Goal: Information Seeking & Learning: Learn about a topic

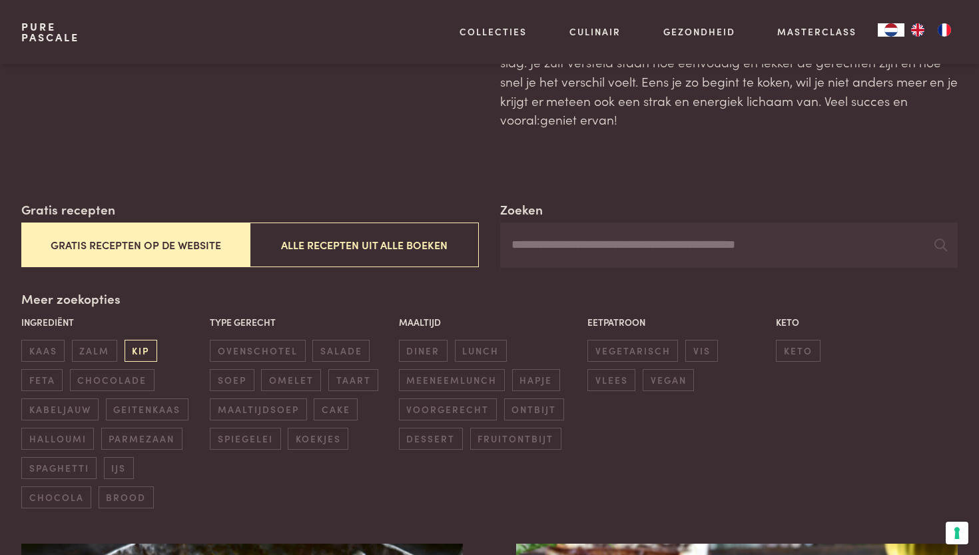
click at [139, 346] on span "kip" at bounding box center [141, 351] width 33 height 22
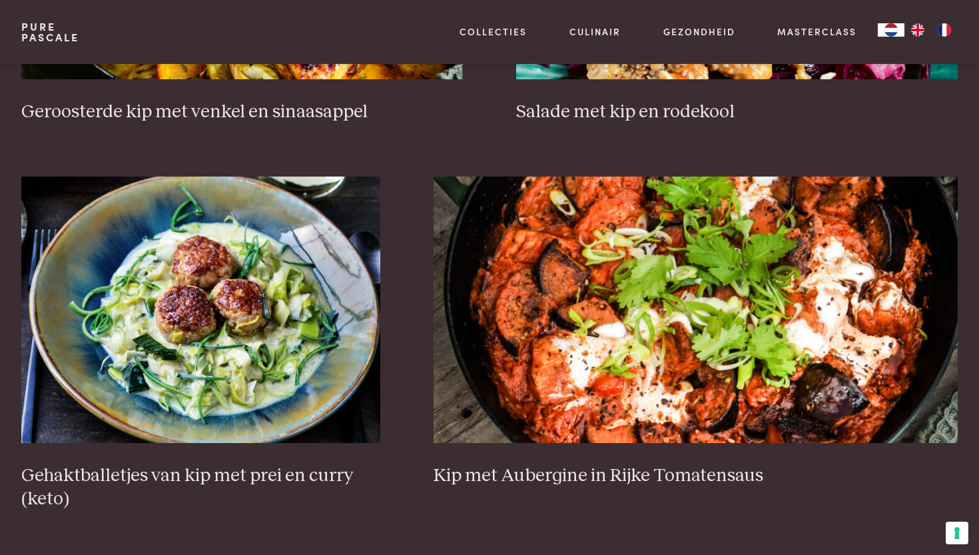
scroll to position [842, 0]
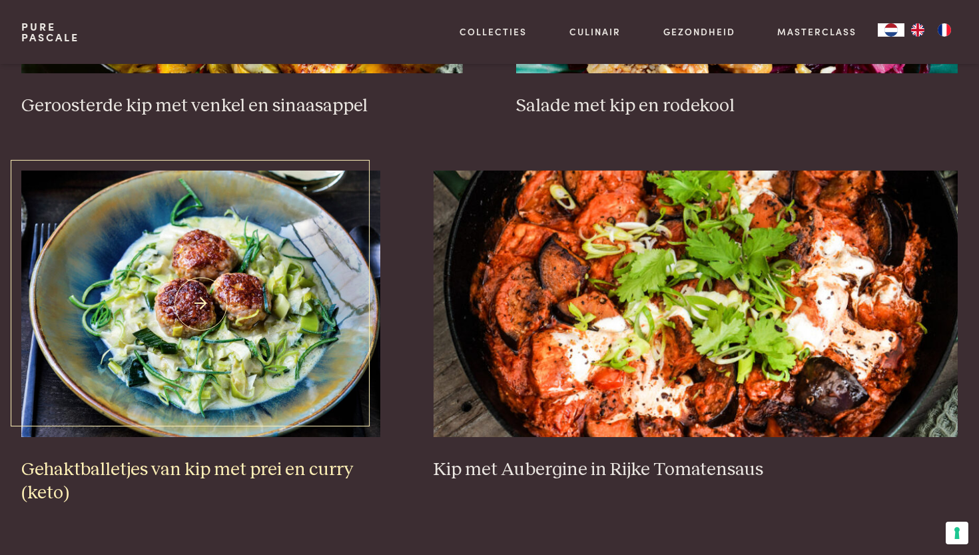
click at [308, 340] on img at bounding box center [200, 303] width 359 height 266
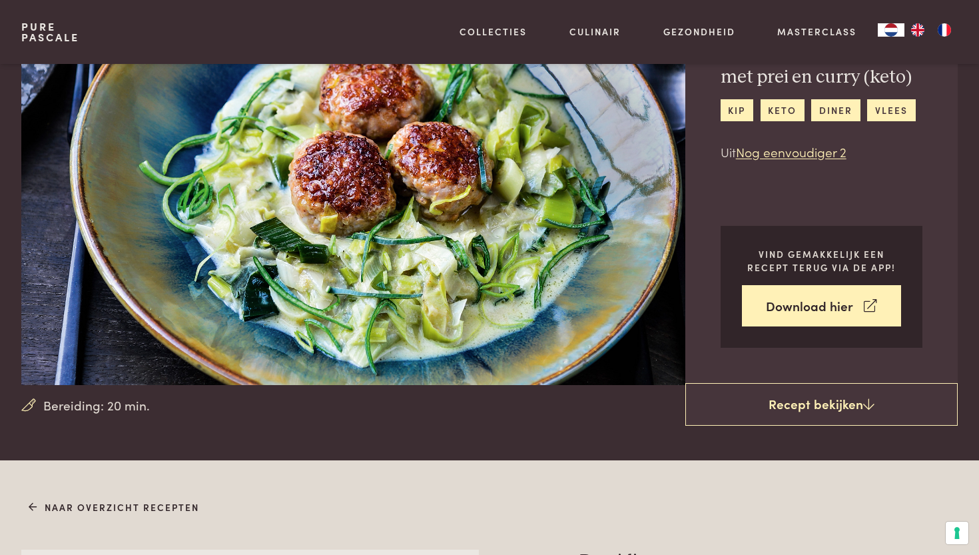
scroll to position [99, 0]
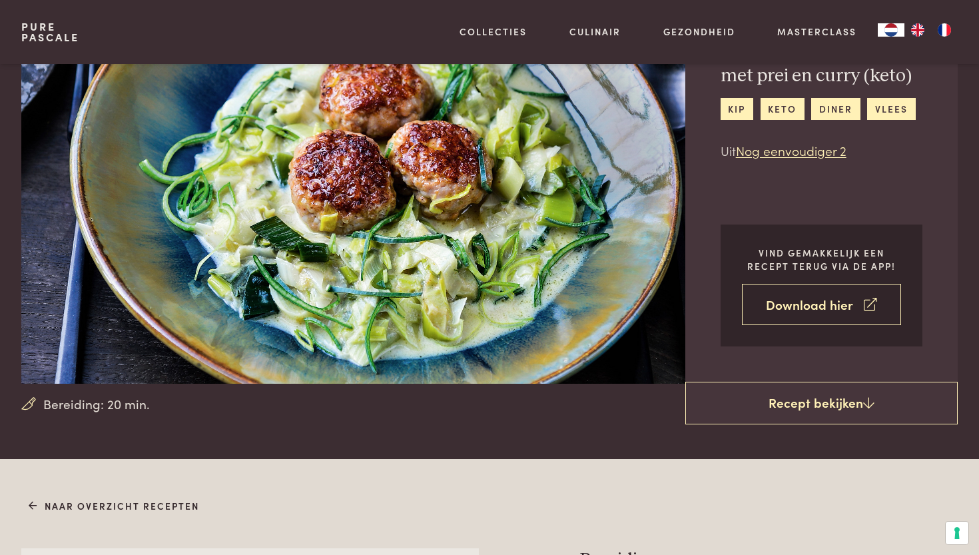
click at [800, 303] on link "Download hier" at bounding box center [822, 305] width 160 height 42
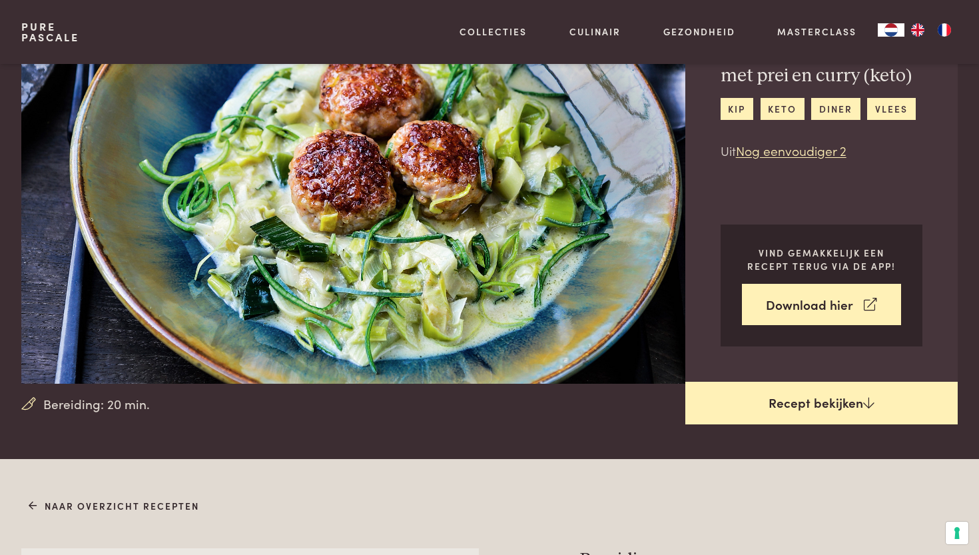
click at [750, 409] on link "Recept bekijken" at bounding box center [821, 403] width 273 height 43
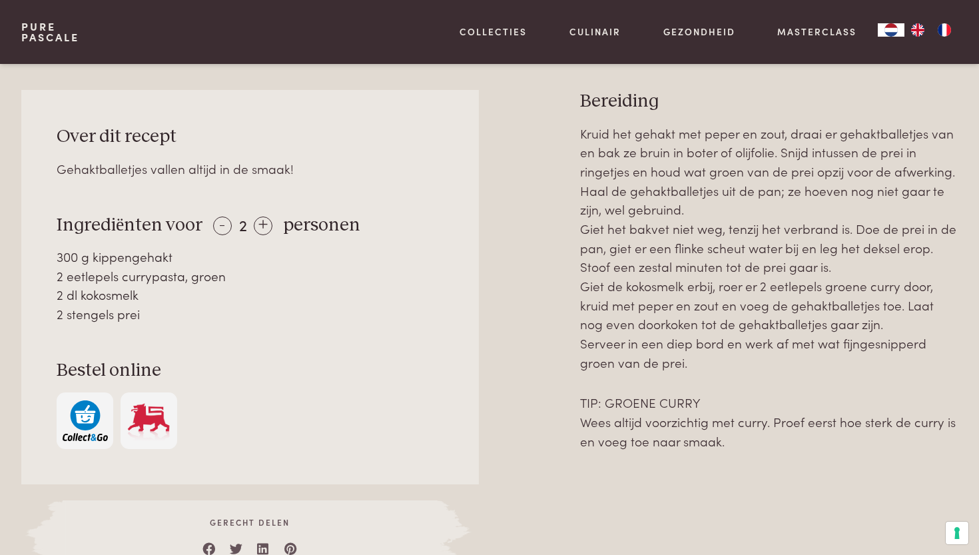
scroll to position [557, 0]
drag, startPoint x: 121, startPoint y: 272, endPoint x: 182, endPoint y: 275, distance: 62.0
click at [182, 275] on div "2 eetlepels currypasta, groen" at bounding box center [250, 275] width 387 height 19
copy div "currypasta"
click at [301, 290] on div "2 dl kokosmelk" at bounding box center [250, 293] width 387 height 19
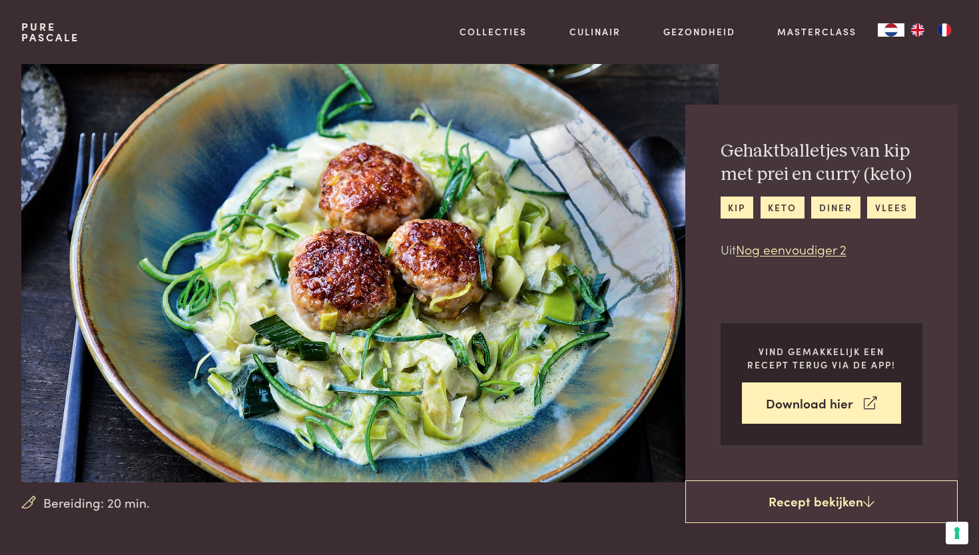
scroll to position [0, 0]
click at [45, 34] on link "Pure Pascale" at bounding box center [50, 31] width 58 height 21
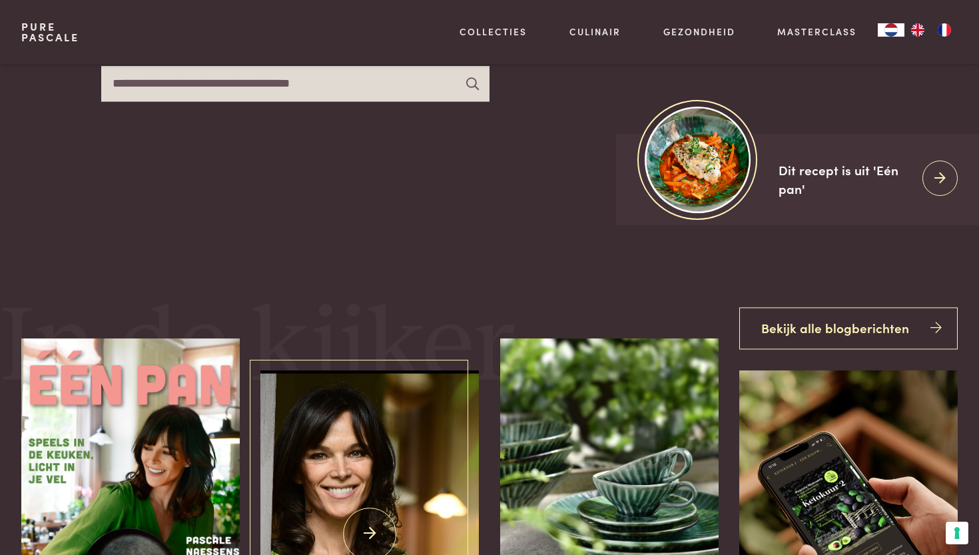
scroll to position [314, 0]
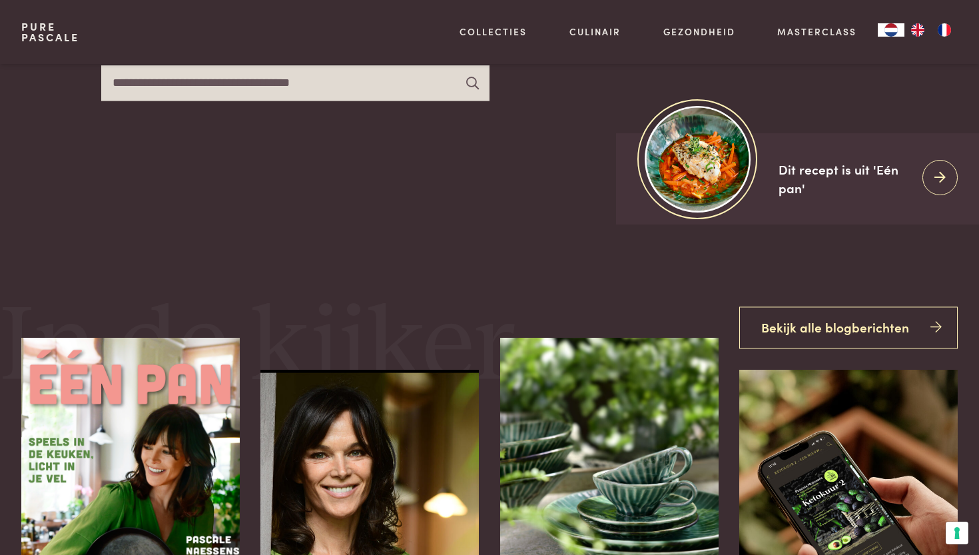
click at [888, 31] on img "NL" at bounding box center [891, 29] width 16 height 13
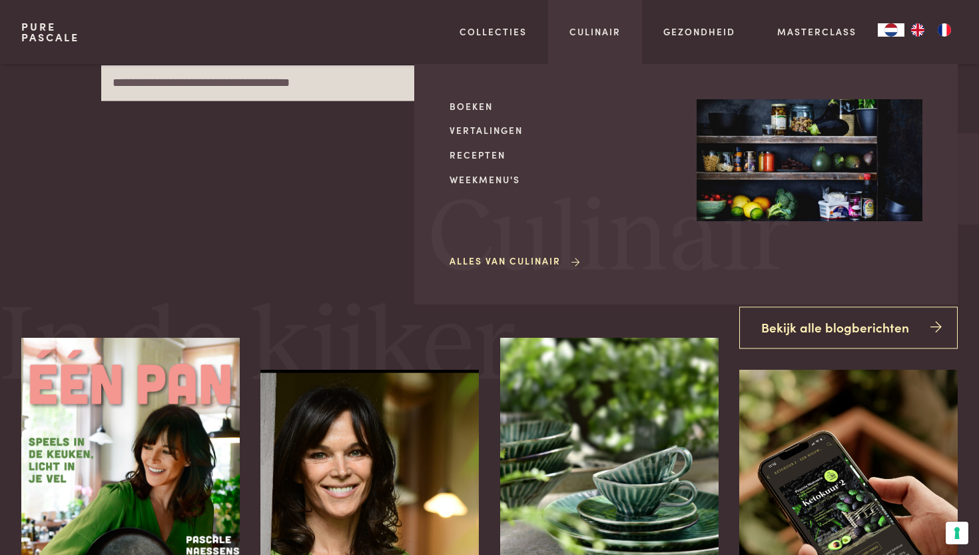
click at [485, 164] on div "Boeken Vertalingen Recepten Weekmenu's Alles van Culinair" at bounding box center [562, 184] width 226 height 170
click at [485, 153] on link "Recepten" at bounding box center [562, 155] width 226 height 14
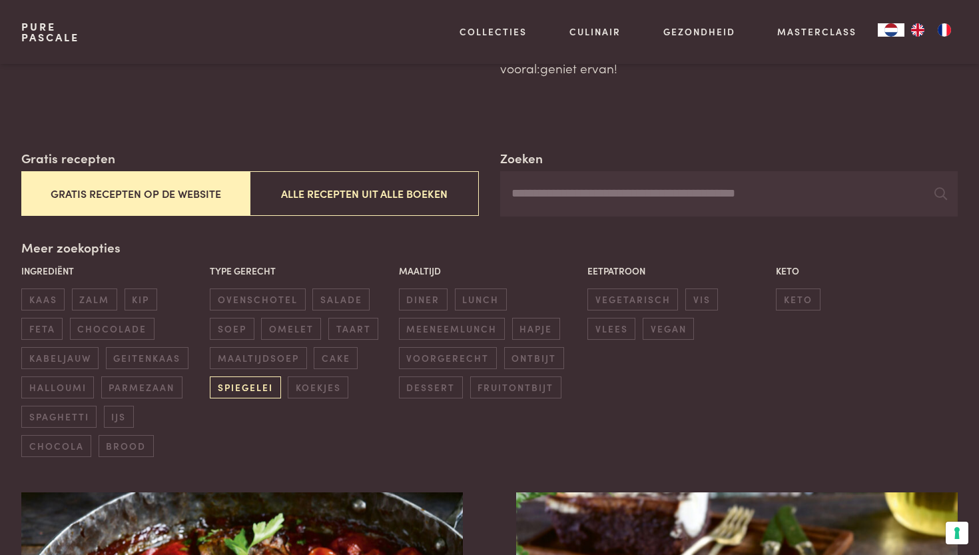
scroll to position [161, 0]
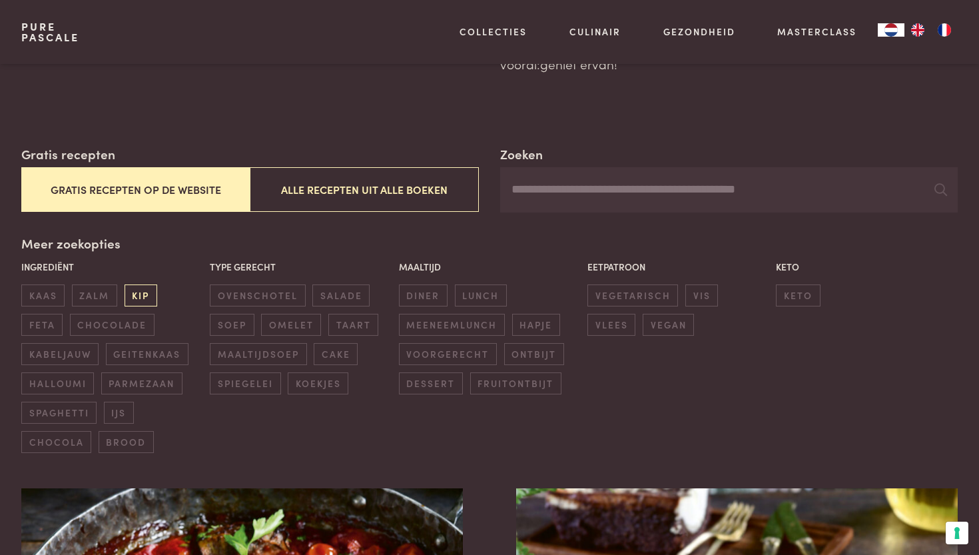
click at [139, 287] on span "kip" at bounding box center [141, 295] width 33 height 22
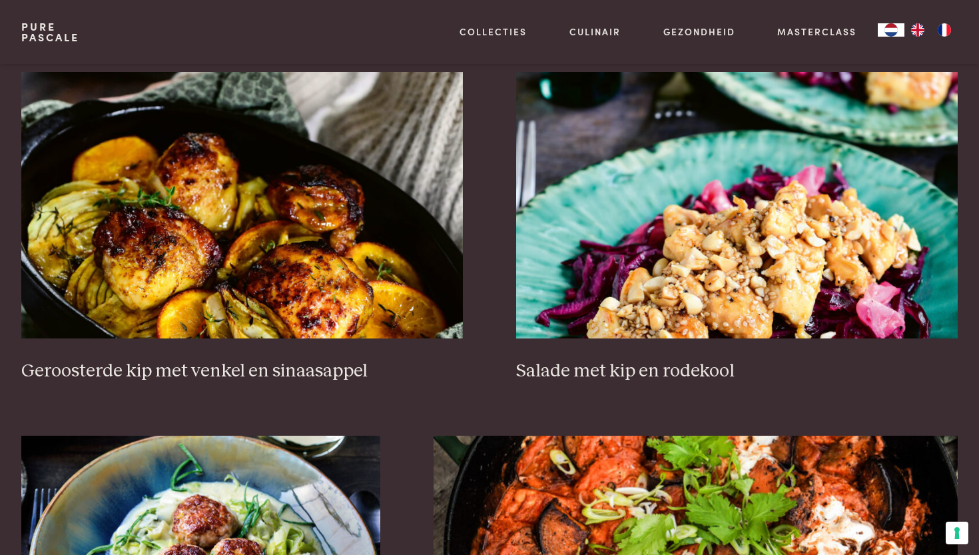
scroll to position [578, 0]
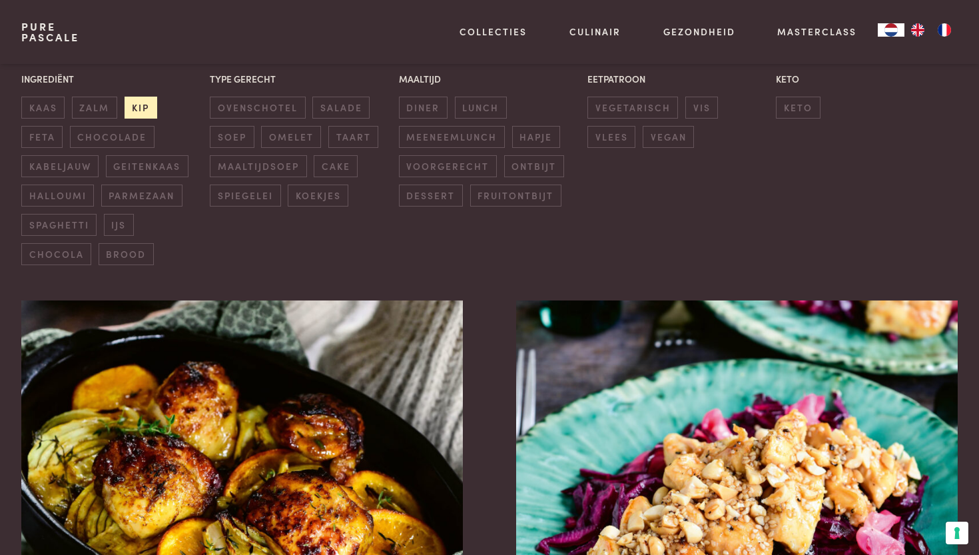
click at [136, 105] on span "kip" at bounding box center [141, 108] width 33 height 22
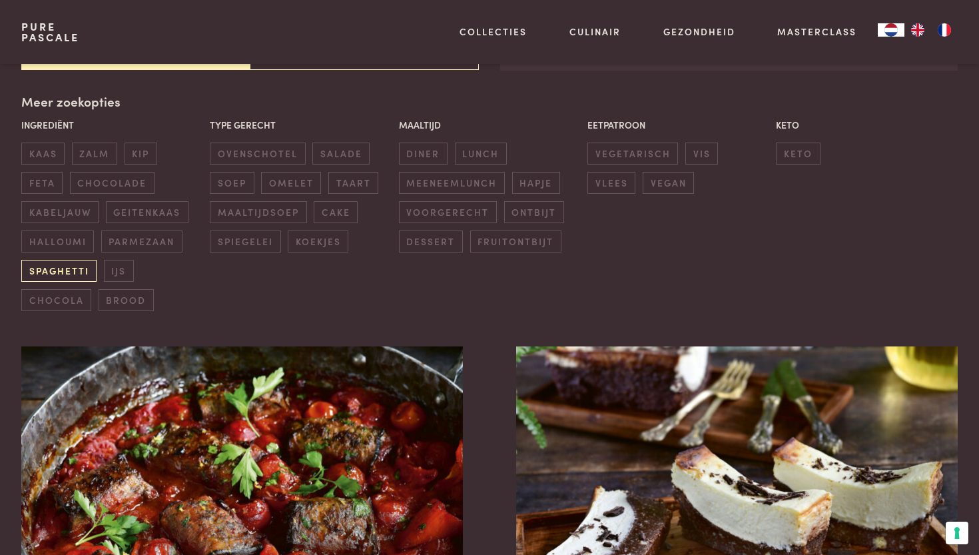
click at [63, 266] on span "spaghetti" at bounding box center [58, 271] width 75 height 22
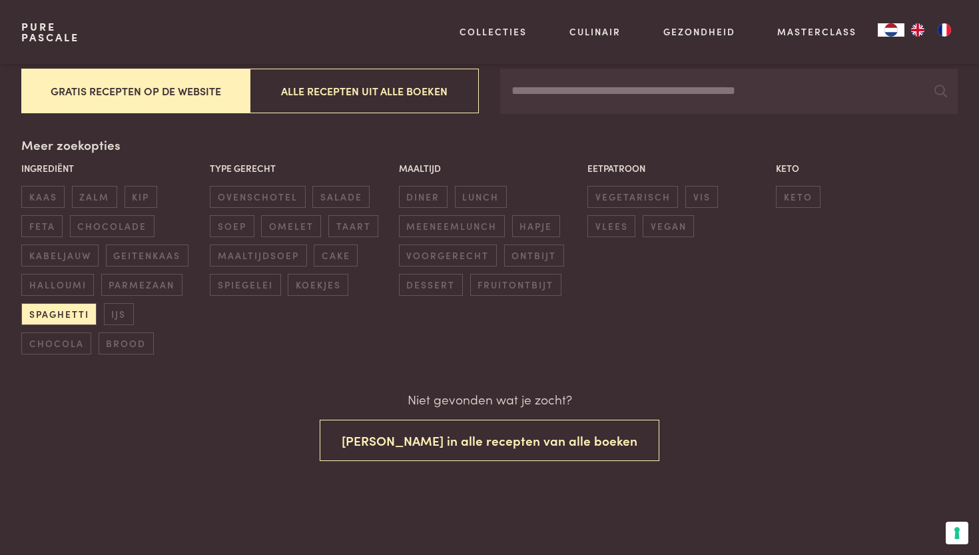
scroll to position [257, 0]
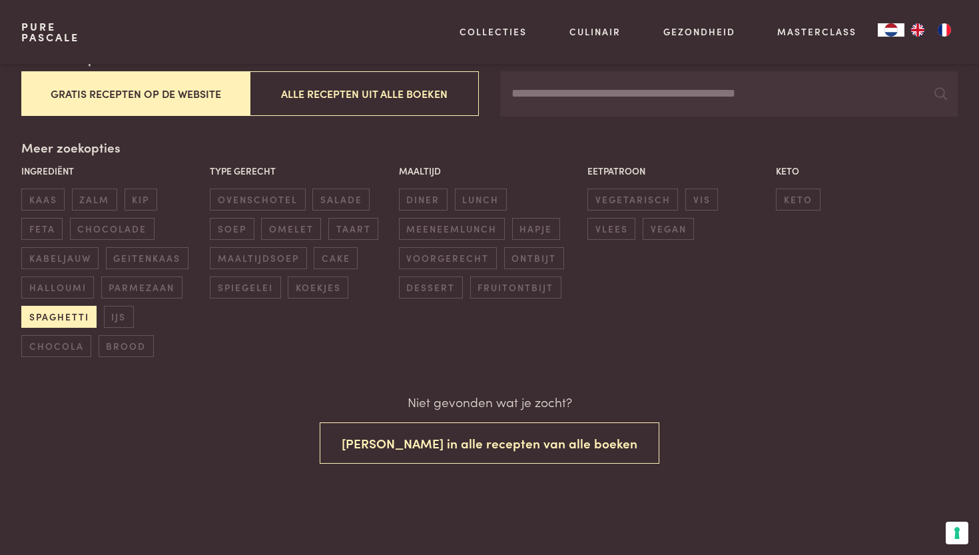
click at [77, 311] on span "spaghetti" at bounding box center [58, 317] width 75 height 22
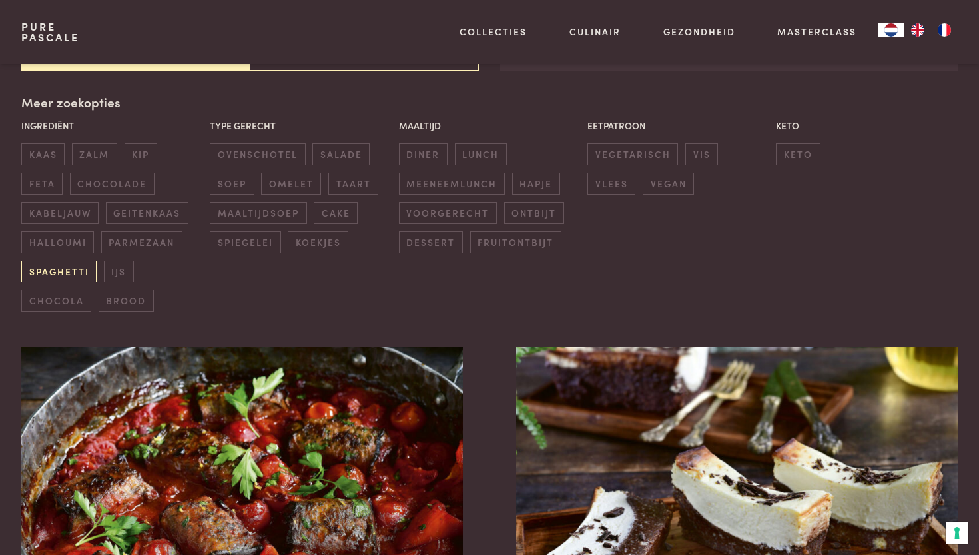
scroll to position [303, 0]
click at [105, 176] on span "chocolade" at bounding box center [112, 183] width 85 height 22
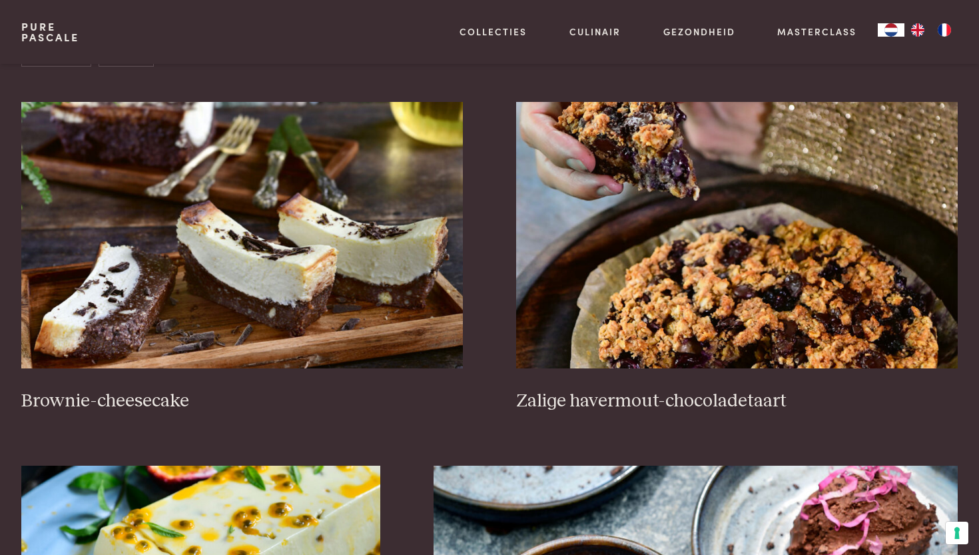
scroll to position [532, 0]
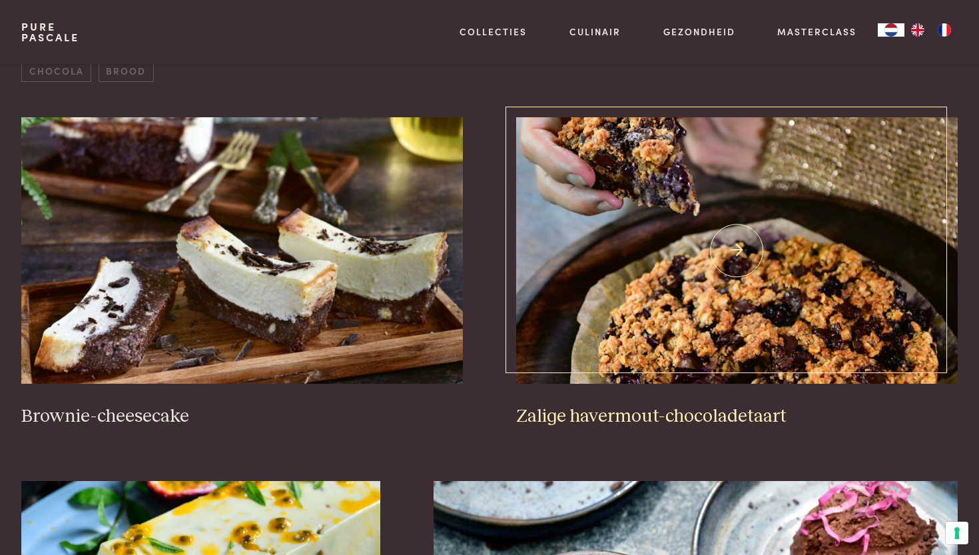
click at [607, 324] on img at bounding box center [736, 250] width 441 height 266
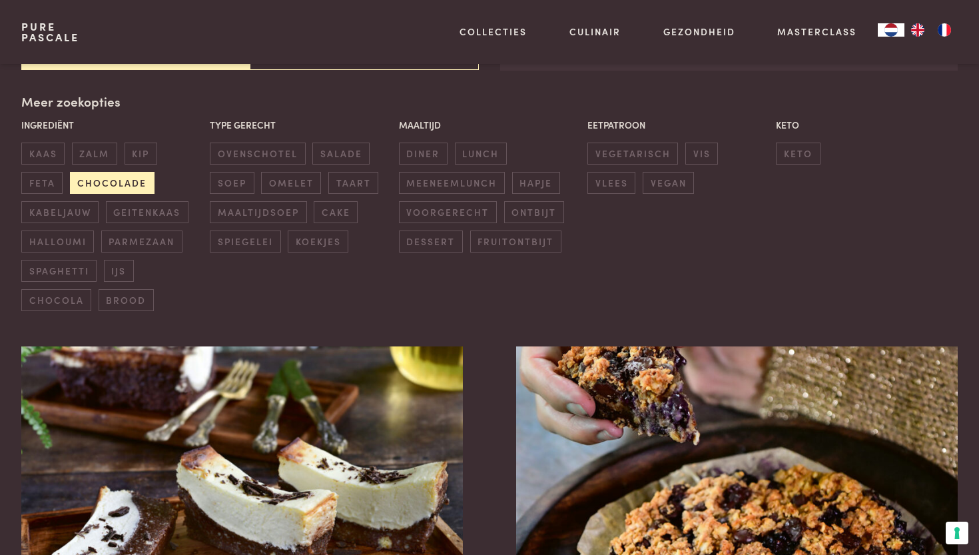
click at [128, 173] on span "chocolade" at bounding box center [112, 183] width 85 height 22
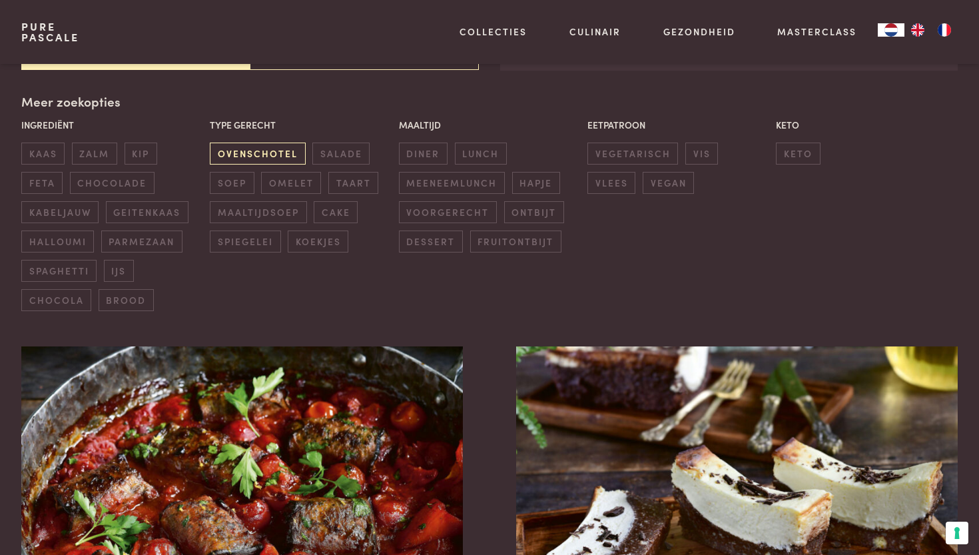
click at [256, 154] on span "ovenschotel" at bounding box center [257, 153] width 95 height 22
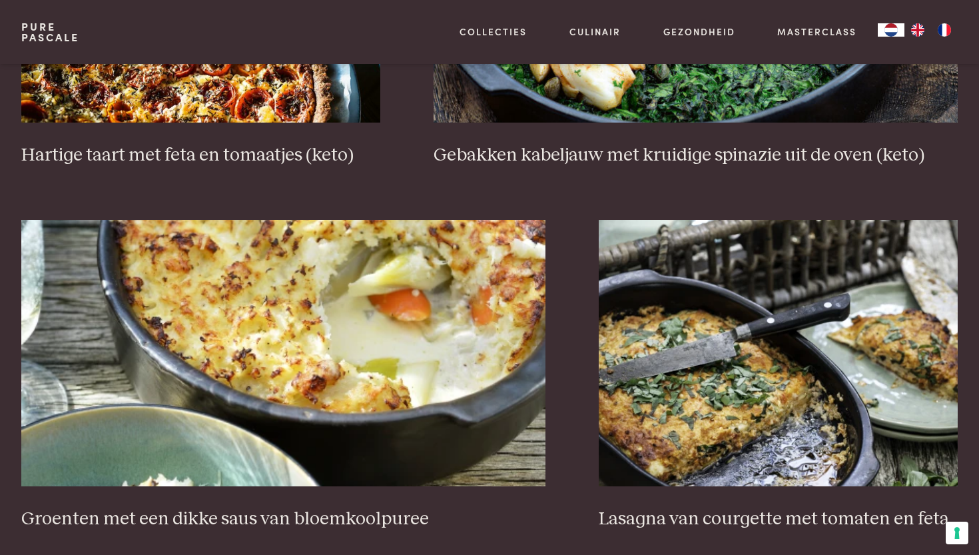
scroll to position [1247, 0]
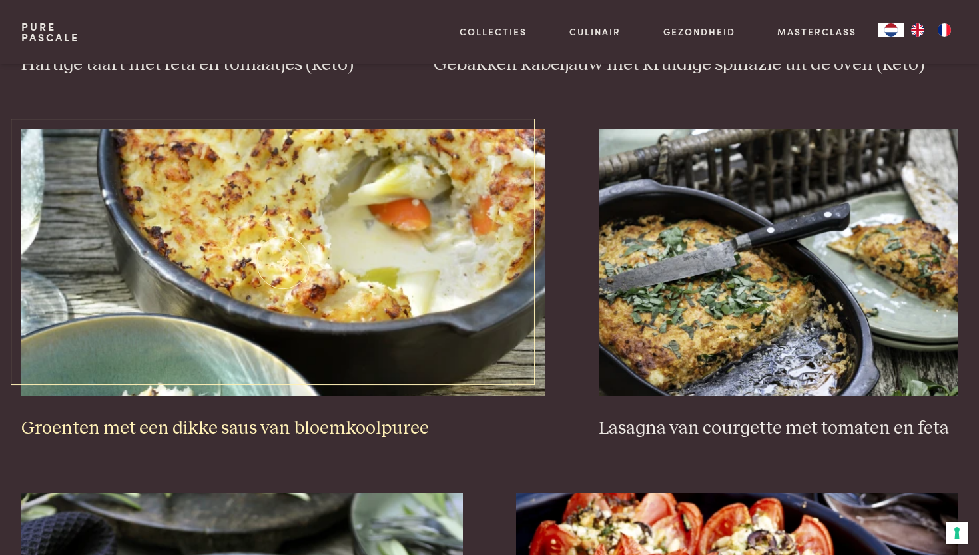
click at [392, 425] on h3 "Groenten met een dikke saus van bloemkoolpuree" at bounding box center [283, 428] width 524 height 23
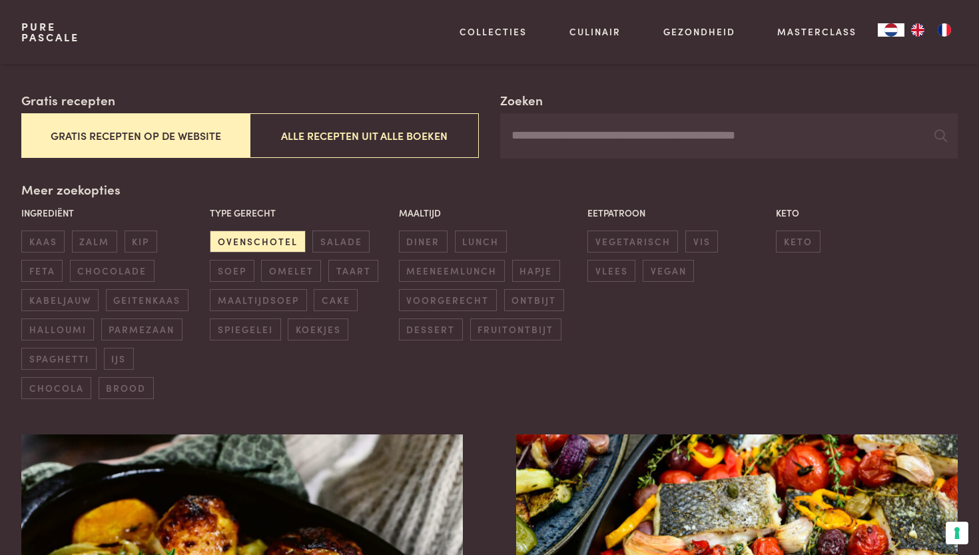
scroll to position [216, 0]
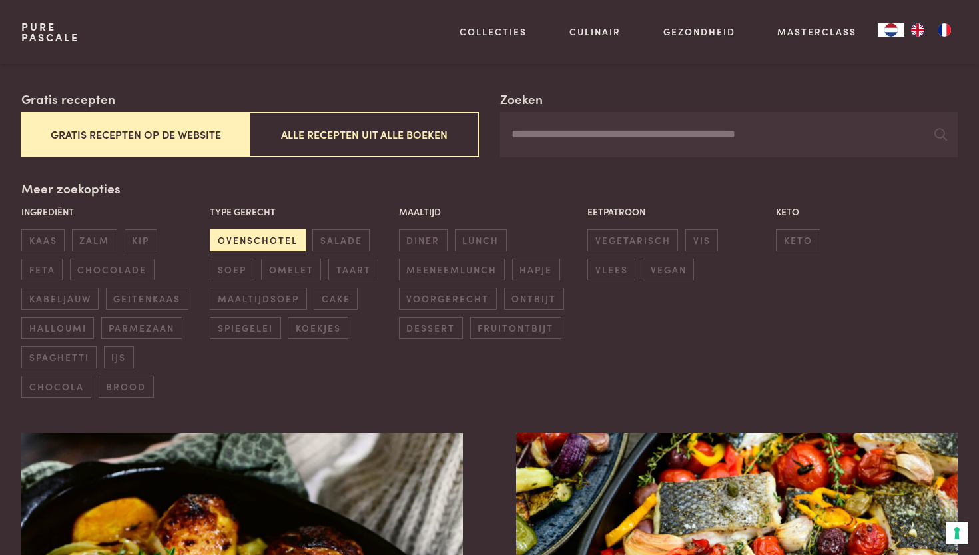
click at [268, 237] on span "ovenschotel" at bounding box center [257, 240] width 95 height 22
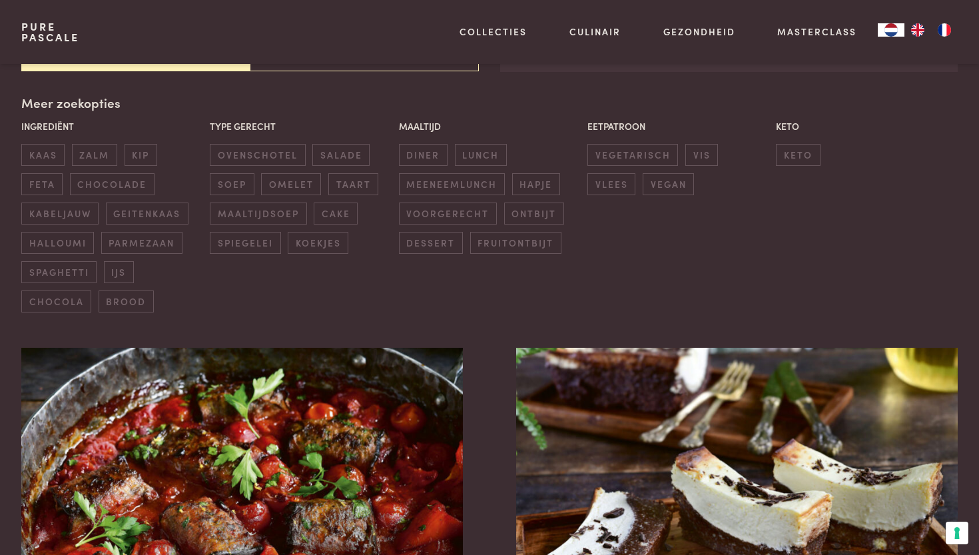
scroll to position [303, 0]
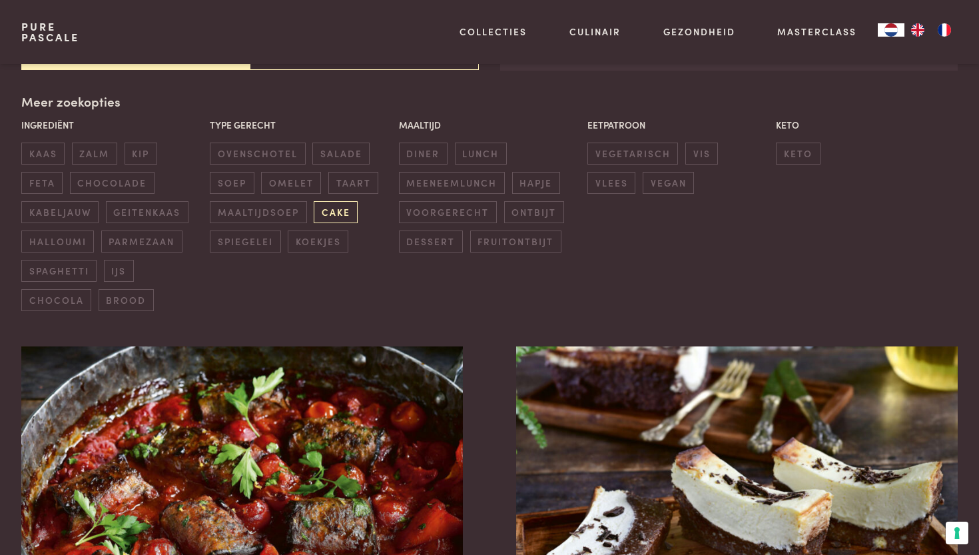
click at [326, 205] on span "cake" at bounding box center [336, 212] width 44 height 22
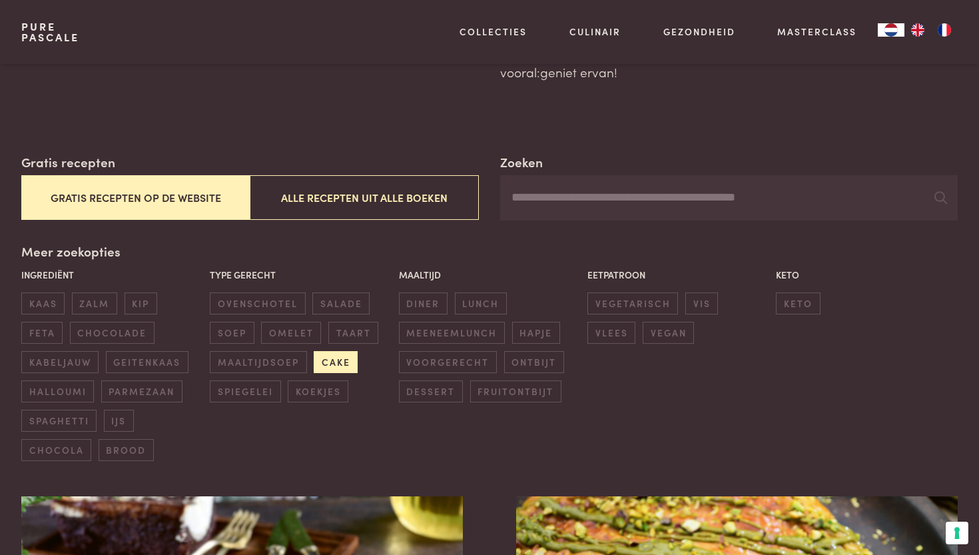
click at [346, 352] on span "cake" at bounding box center [336, 362] width 44 height 22
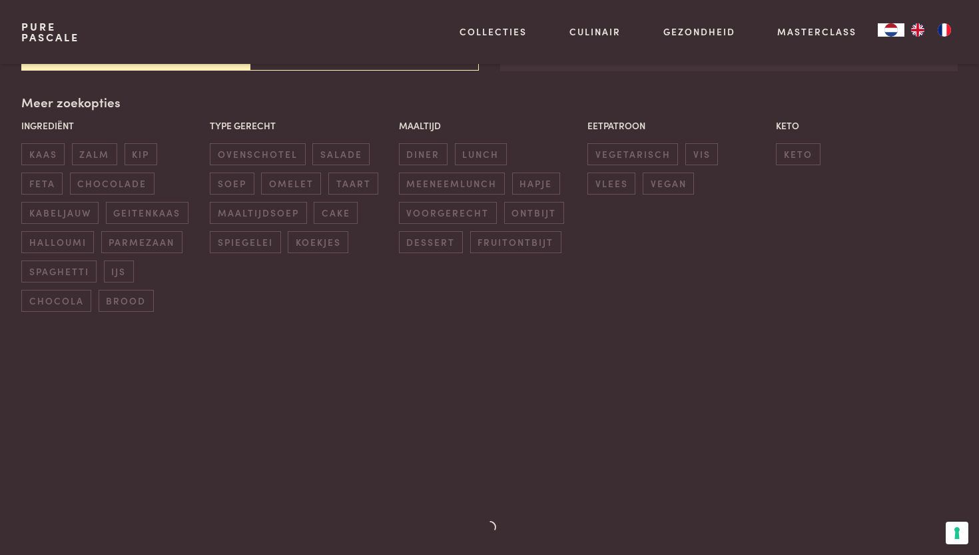
scroll to position [303, 0]
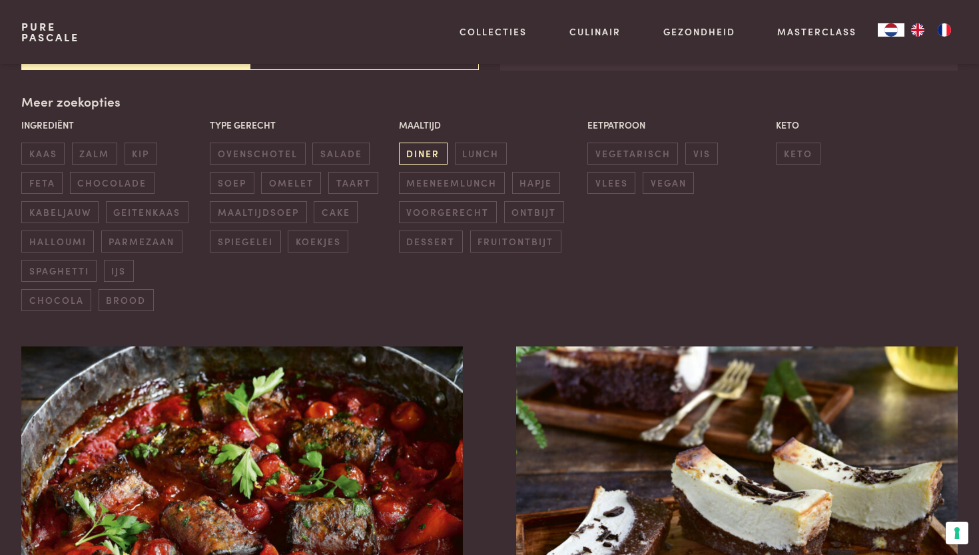
click at [438, 152] on span "diner" at bounding box center [423, 153] width 49 height 22
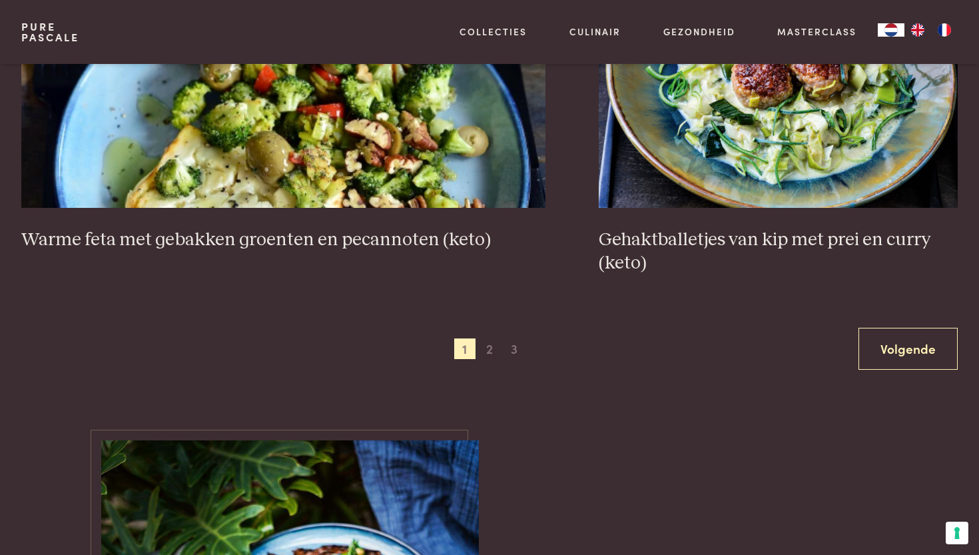
scroll to position [2579, 0]
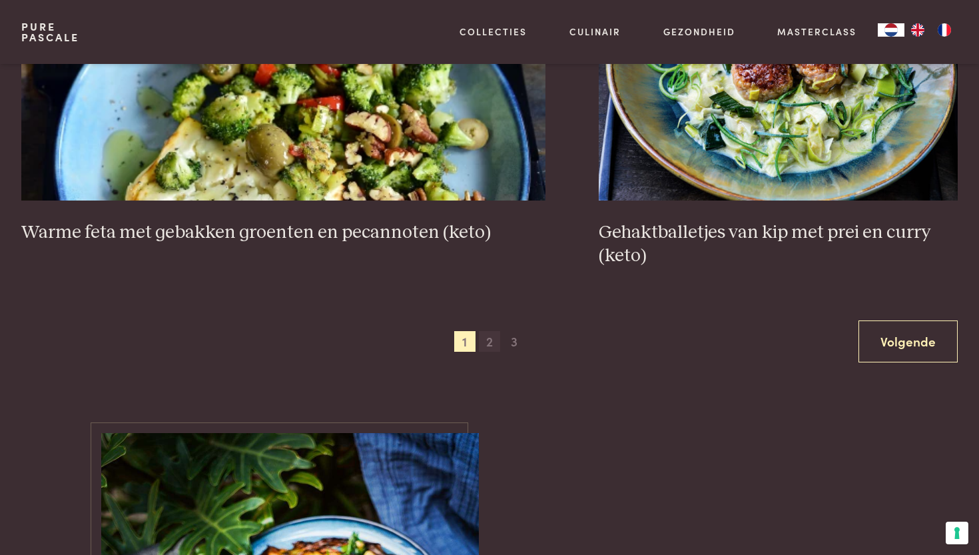
click at [486, 331] on span "2" at bounding box center [489, 341] width 21 height 21
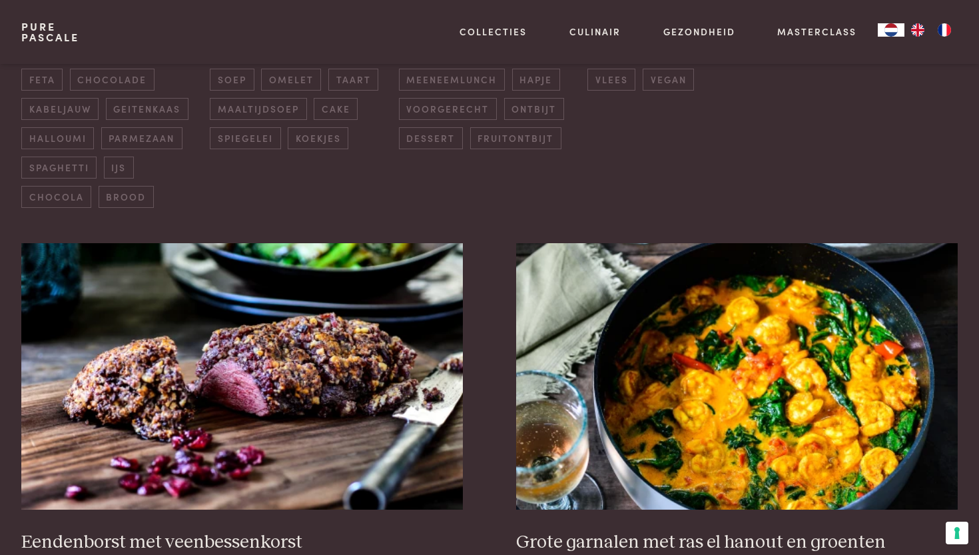
scroll to position [221, 0]
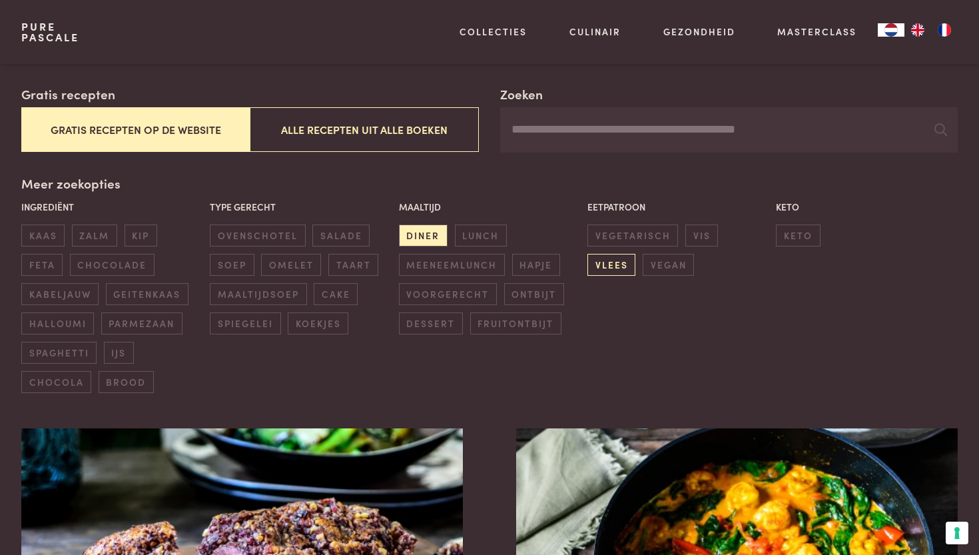
click at [625, 262] on span "vlees" at bounding box center [611, 265] width 48 height 22
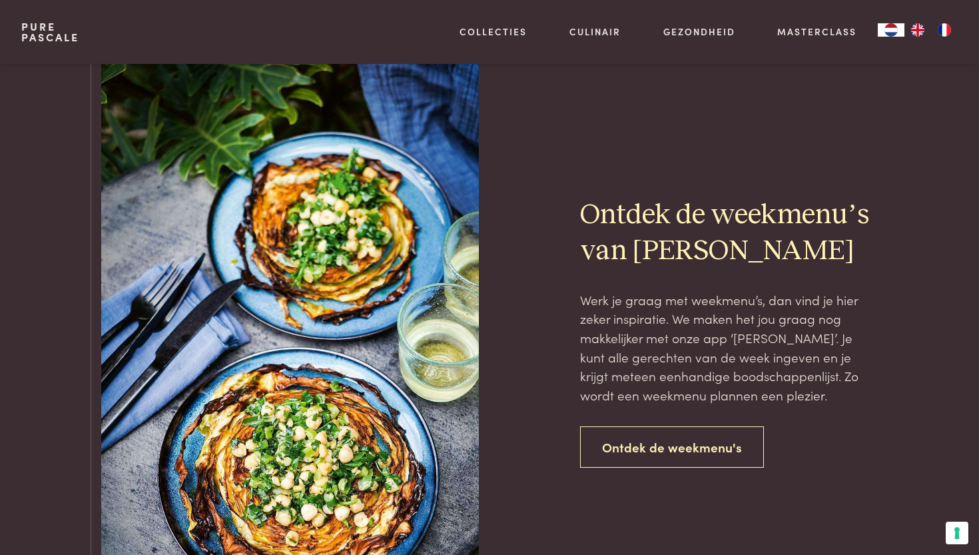
scroll to position [2514, 0]
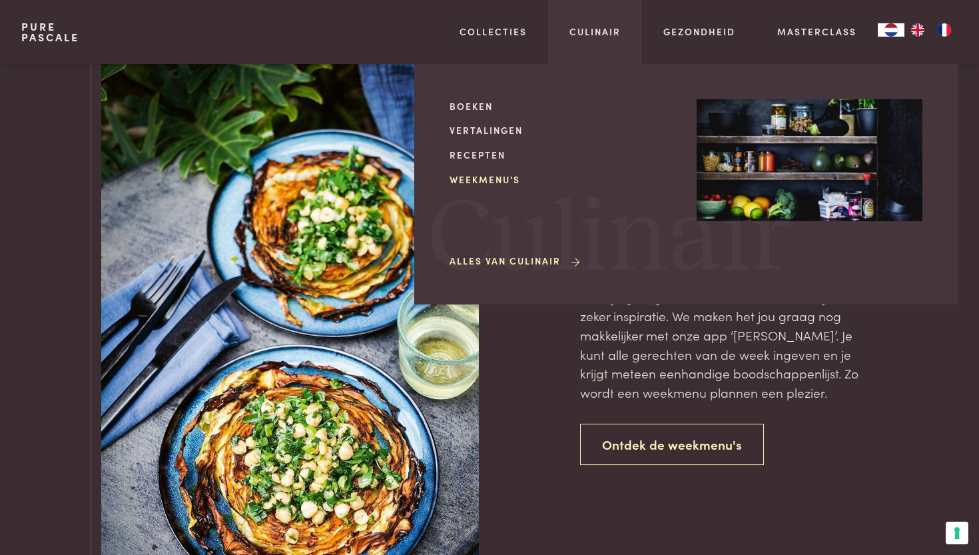
click at [481, 177] on link "Weekmenu's" at bounding box center [562, 179] width 226 height 14
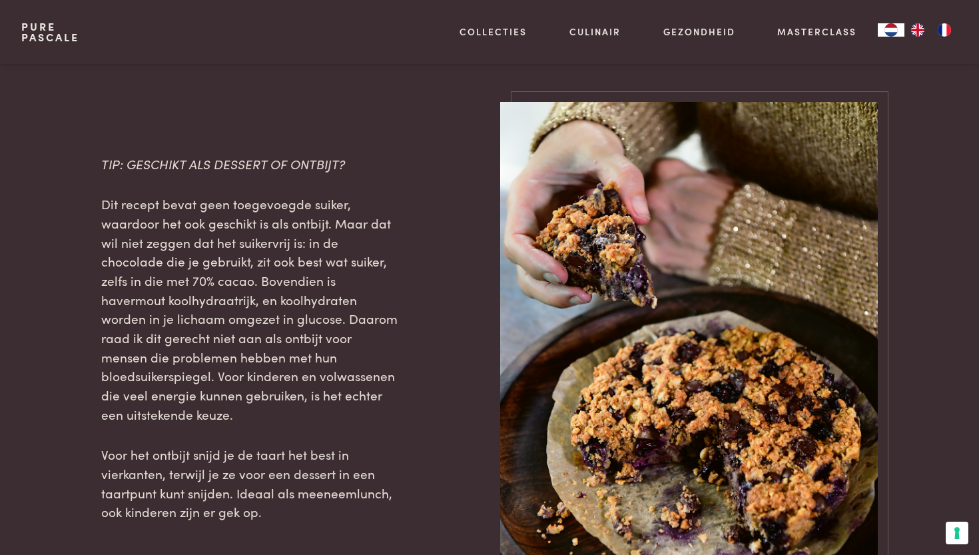
scroll to position [1271, 0]
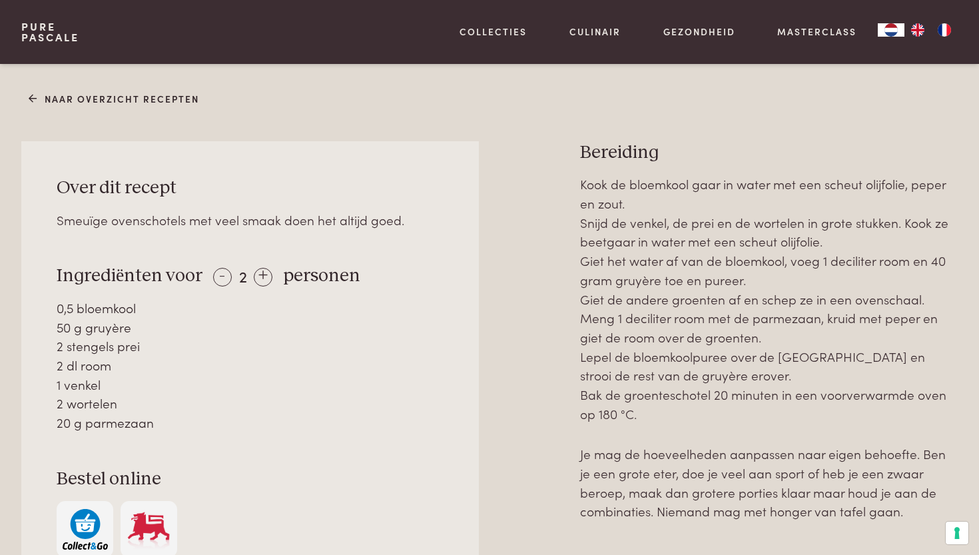
scroll to position [567, 0]
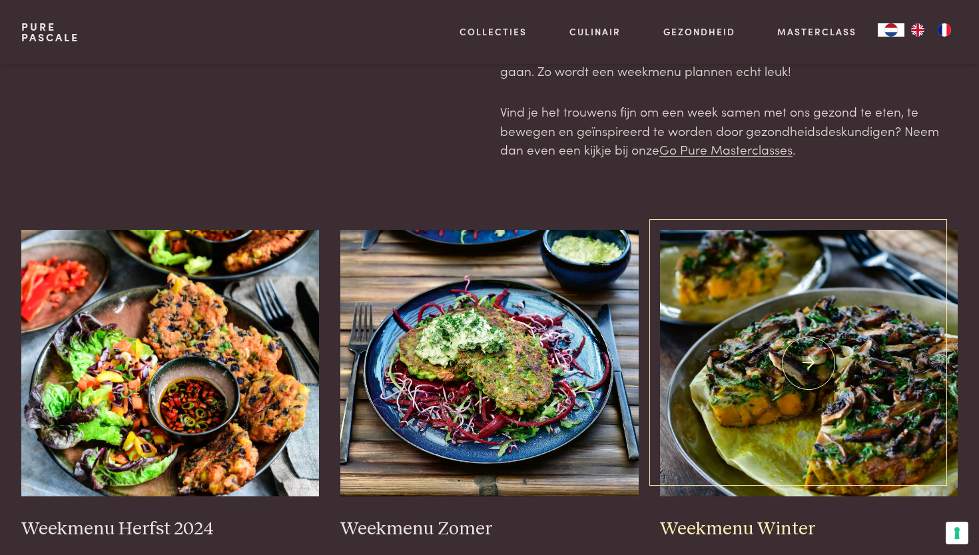
scroll to position [121, 0]
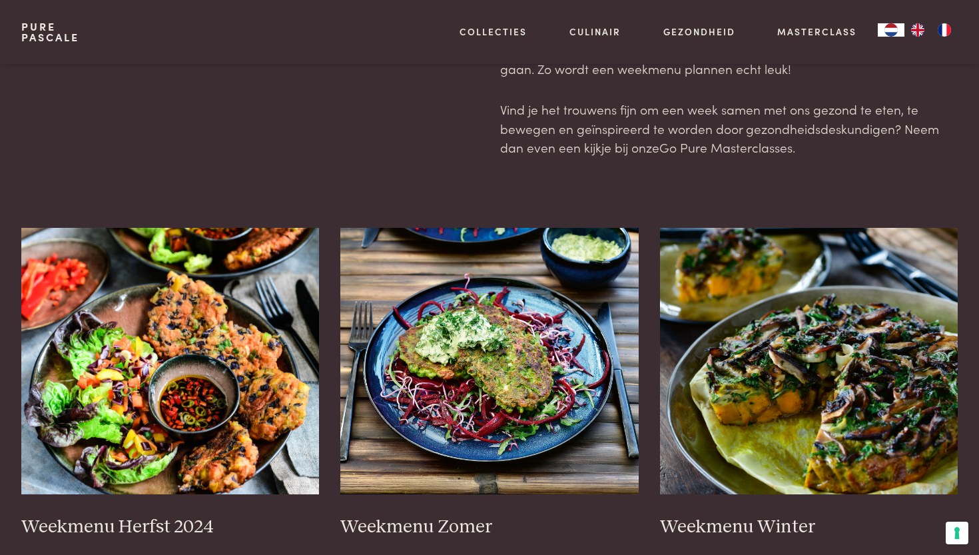
click at [684, 143] on link "Go Pure Masterclasses" at bounding box center [725, 147] width 133 height 18
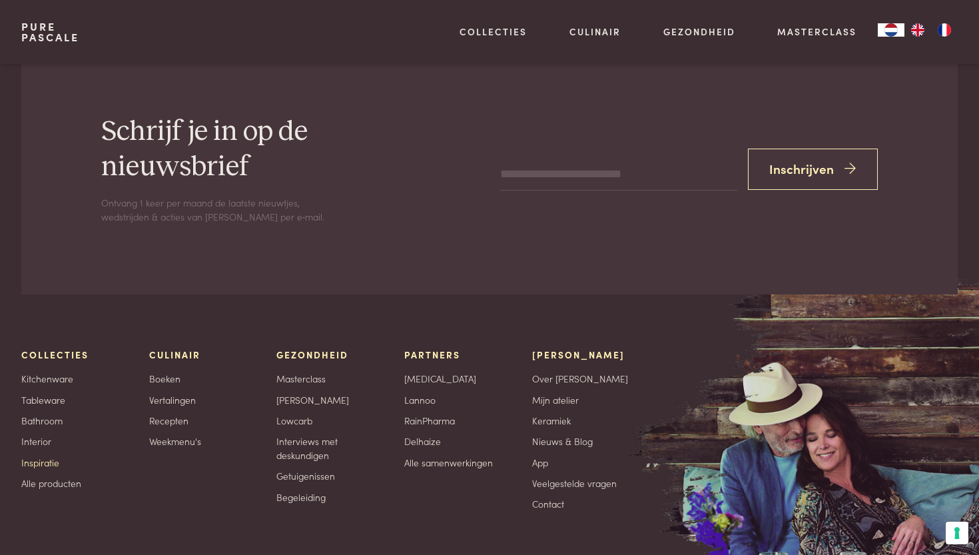
scroll to position [4518, 0]
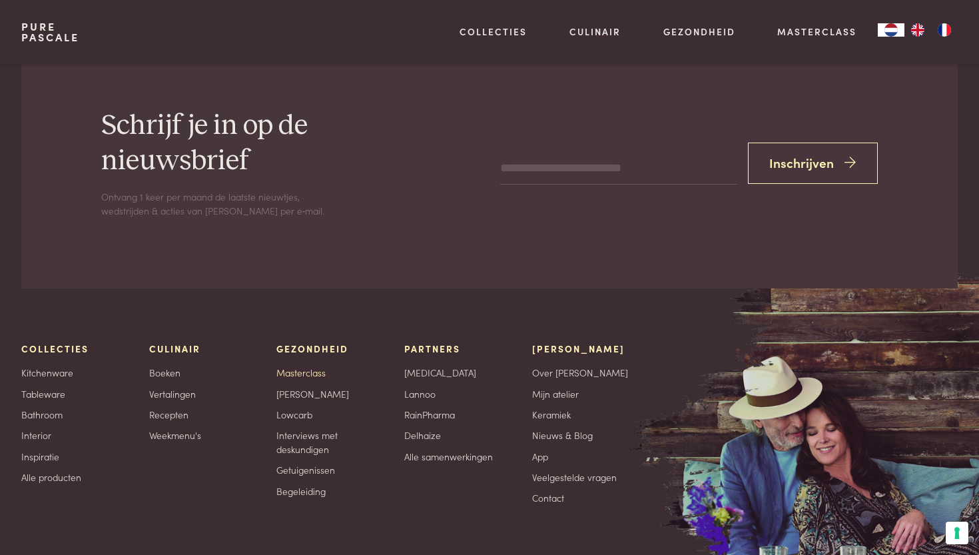
click at [310, 366] on link "Masterclass" at bounding box center [300, 373] width 49 height 14
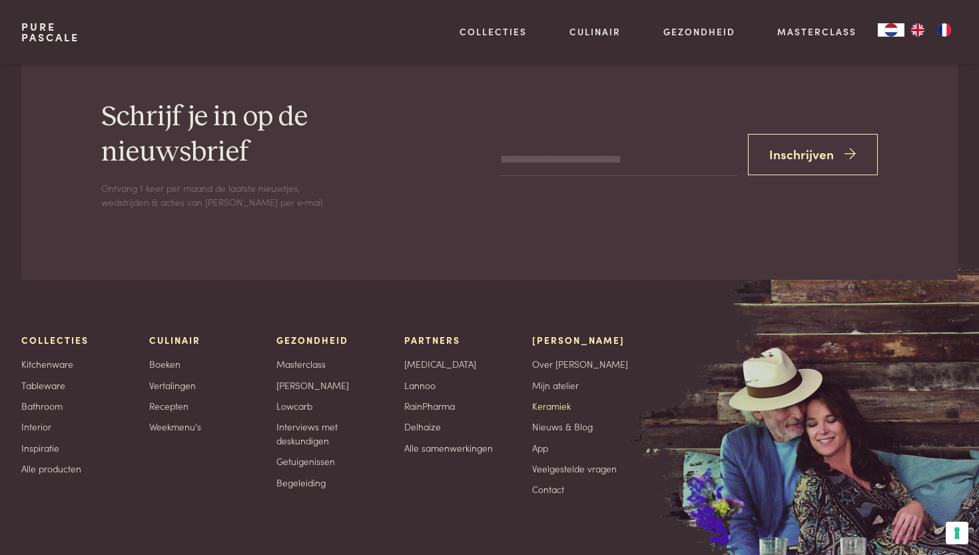
click at [549, 399] on link "Keramiek" at bounding box center [551, 406] width 39 height 14
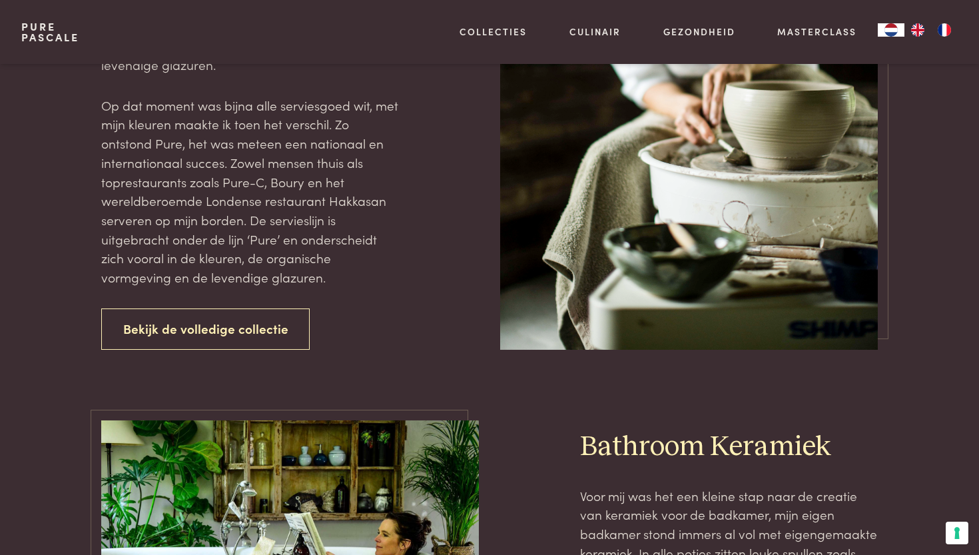
scroll to position [1644, 0]
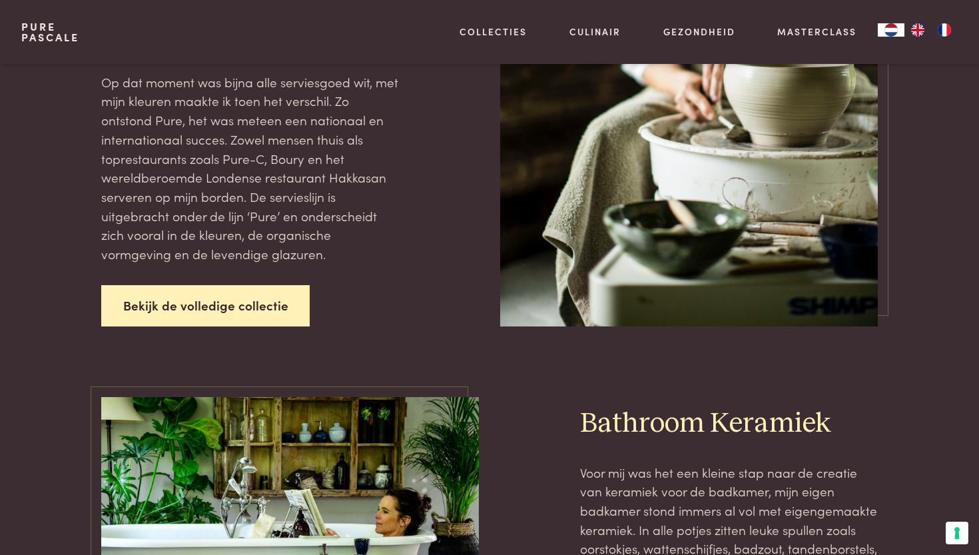
click at [211, 285] on link "Bekijk de volledige collectie" at bounding box center [205, 306] width 209 height 42
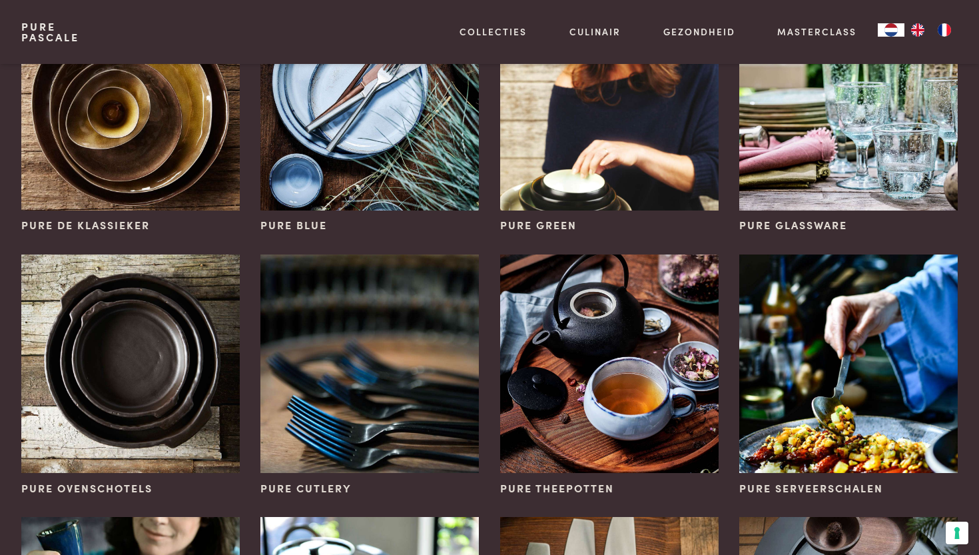
scroll to position [429, 0]
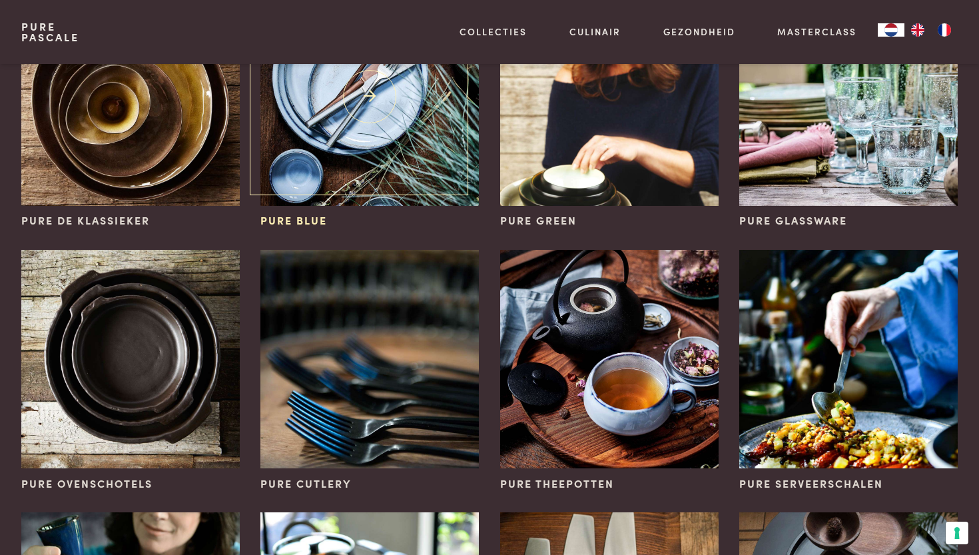
click at [427, 154] on img at bounding box center [369, 96] width 218 height 218
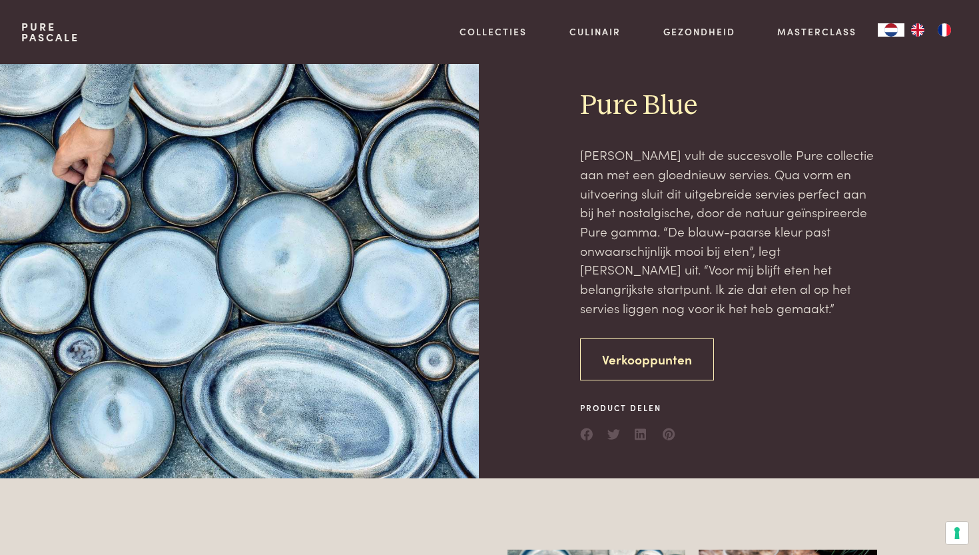
click at [613, 359] on link "Verkooppunten" at bounding box center [647, 359] width 134 height 42
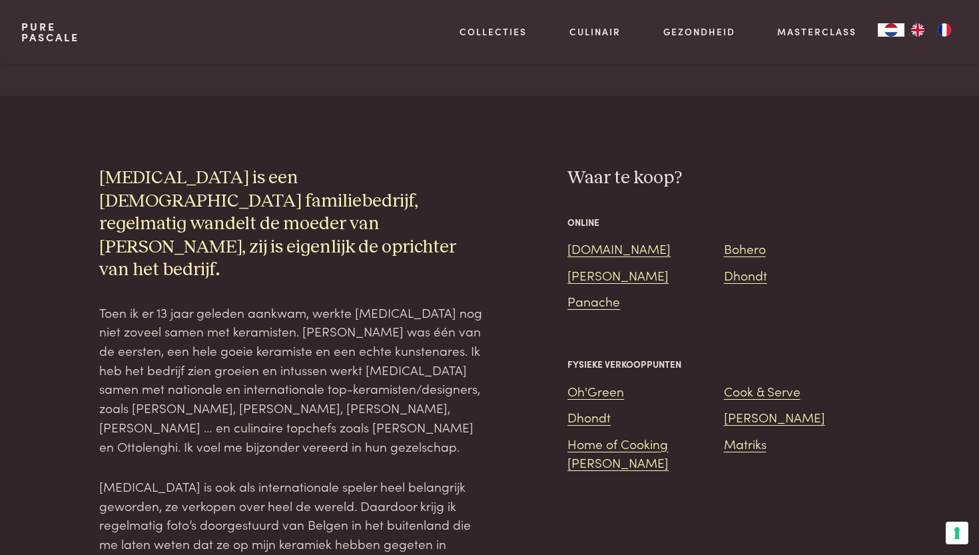
scroll to position [2497, 0]
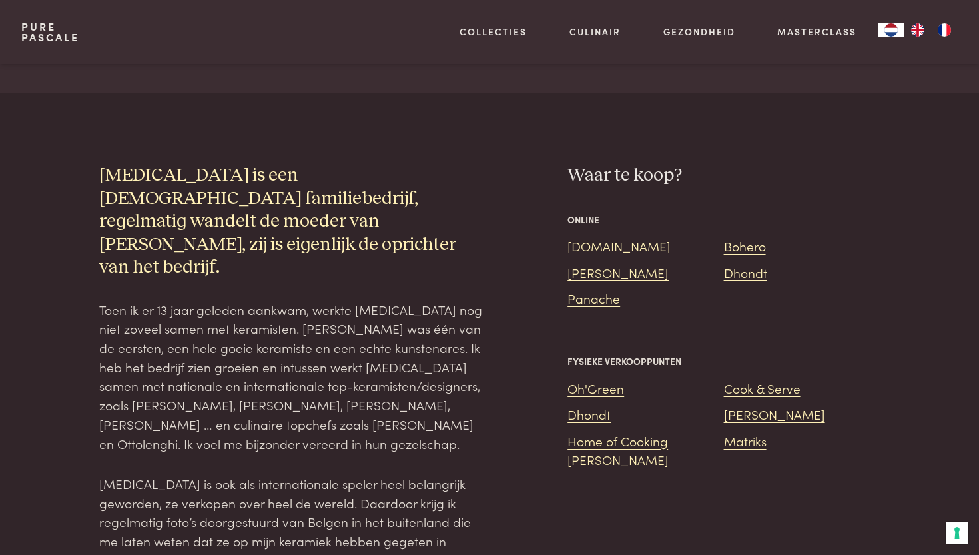
click at [597, 236] on link "[DOMAIN_NAME]" at bounding box center [618, 245] width 103 height 18
